Goal: Task Accomplishment & Management: Manage account settings

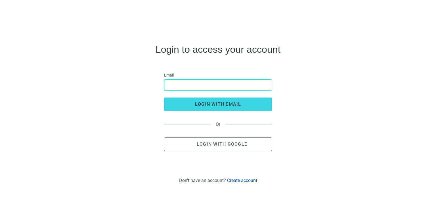
click at [185, 88] on input "email" at bounding box center [218, 85] width 100 height 11
type input "**********"
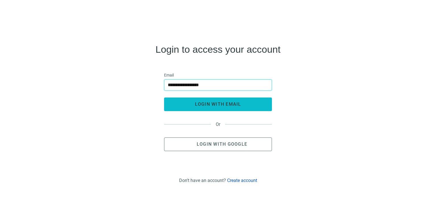
click at [210, 105] on span "login with email" at bounding box center [218, 104] width 46 height 5
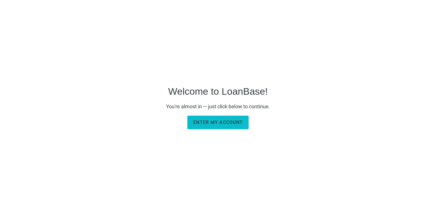
click at [225, 120] on span "Enter my account" at bounding box center [217, 122] width 49 height 5
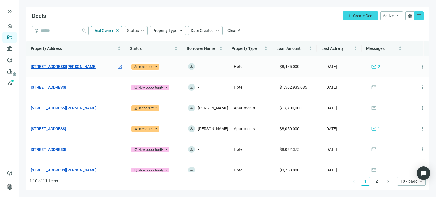
click at [74, 67] on link "561 Chaffee Point Blvd, Jacksonville, FL 32221" at bounding box center [64, 67] width 66 height 6
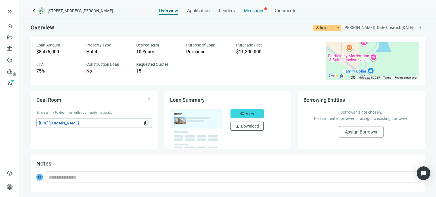
click at [253, 10] on span "Messages" at bounding box center [254, 10] width 20 height 5
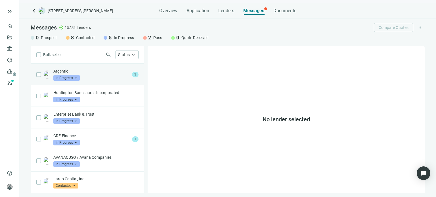
click at [132, 74] on span "1" at bounding box center [135, 75] width 7 height 6
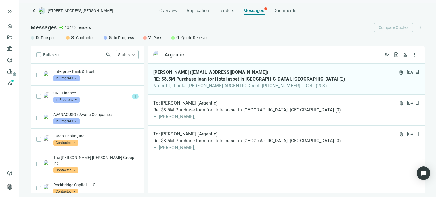
scroll to position [57, 0]
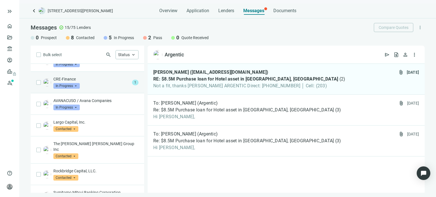
click at [132, 83] on span "1" at bounding box center [135, 83] width 7 height 6
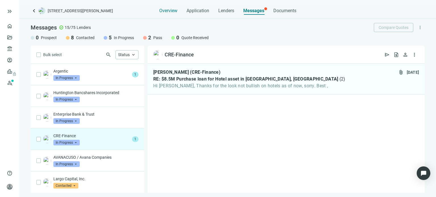
click at [168, 11] on span "Overview" at bounding box center [168, 11] width 18 height 6
